Goal: Download file/media

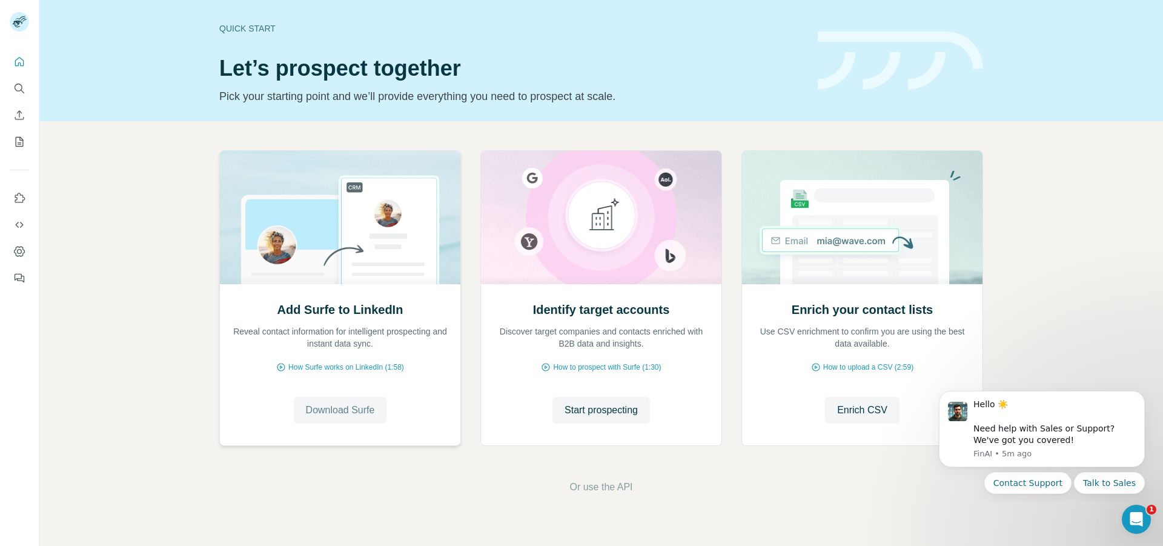
click at [347, 410] on span "Download Surfe" at bounding box center [340, 410] width 69 height 15
click at [16, 149] on button "My lists" at bounding box center [19, 142] width 19 height 22
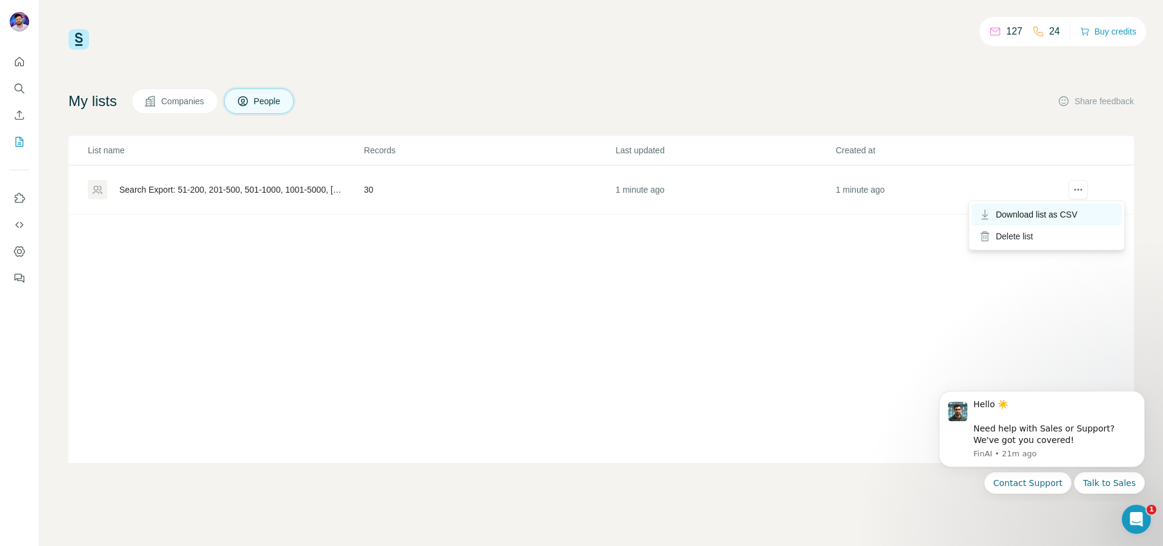
click at [1038, 217] on span "Download list as CSV" at bounding box center [1037, 214] width 82 height 12
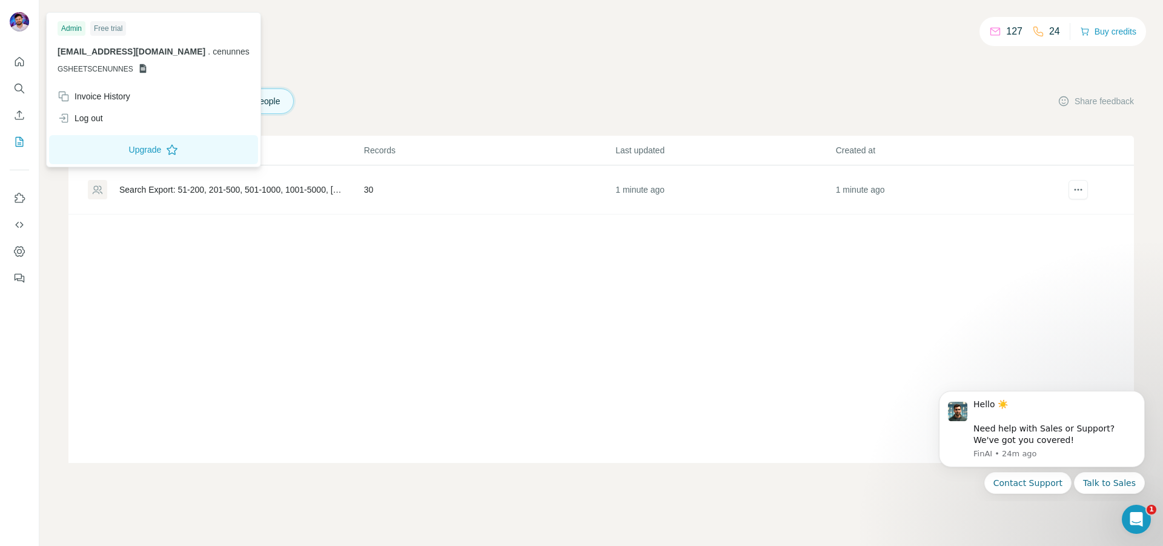
click at [20, 24] on img at bounding box center [19, 21] width 19 height 19
click at [114, 25] on div "Free trial" at bounding box center [108, 28] width 36 height 15
click at [74, 25] on div "Admin" at bounding box center [72, 28] width 28 height 15
click at [13, 247] on icon "Dashboard" at bounding box center [19, 251] width 12 height 12
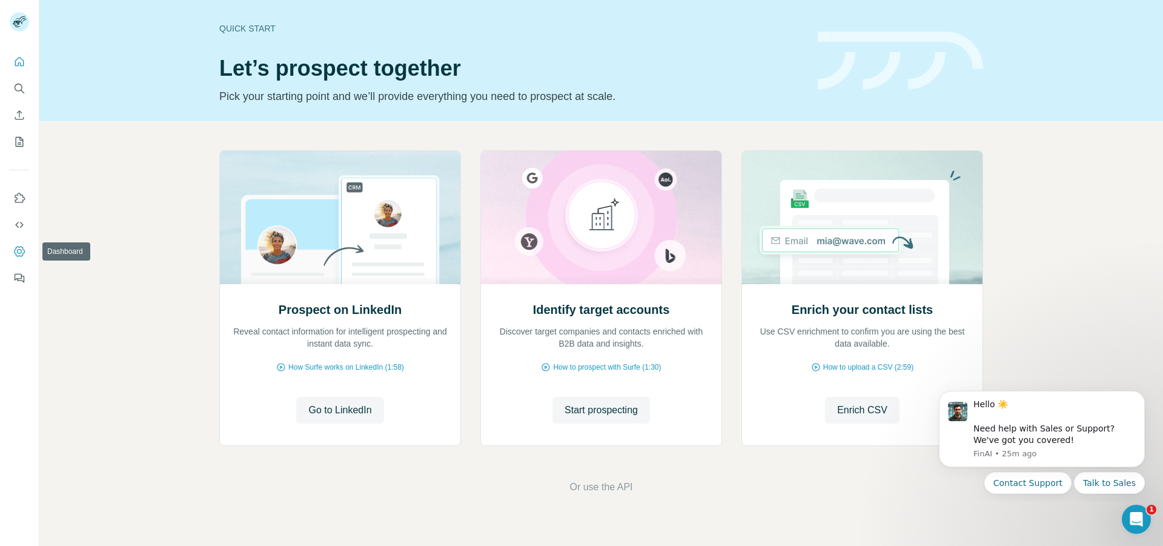
click at [19, 248] on icon "Dashboard" at bounding box center [19, 251] width 12 height 12
